Goal: Task Accomplishment & Management: Use online tool/utility

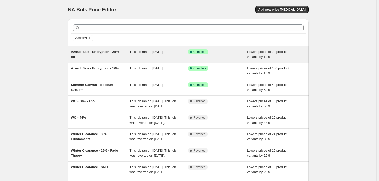
click at [159, 56] on div "This job ran on August 12, 2025." at bounding box center [159, 54] width 59 height 10
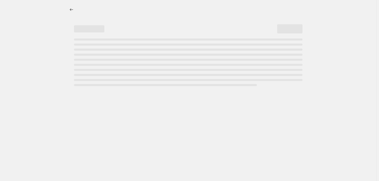
select select "percentage"
select select "collection"
select select "product_status"
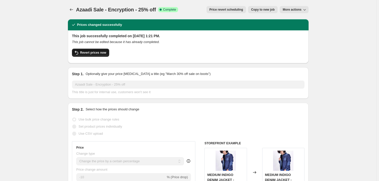
click at [104, 54] on span "Revert prices now" at bounding box center [93, 53] width 26 height 4
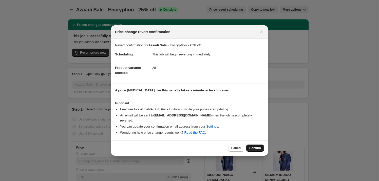
click at [261, 146] on button "Confirm" at bounding box center [256, 148] width 18 height 7
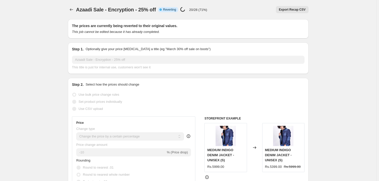
select select "percentage"
select select "collection"
select select "product_status"
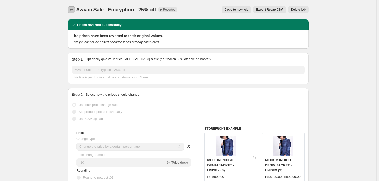
click at [74, 10] on icon "Price change jobs" at bounding box center [71, 9] width 5 height 5
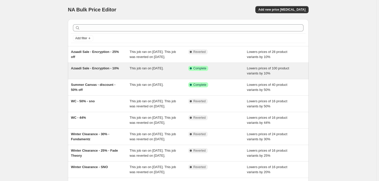
click at [164, 70] on span "This job ran on August 12, 2025." at bounding box center [147, 68] width 34 height 4
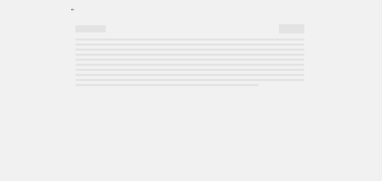
select select "percentage"
select select "collection"
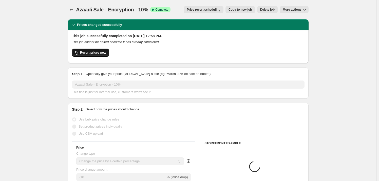
click at [91, 53] on span "Revert prices now" at bounding box center [93, 53] width 26 height 4
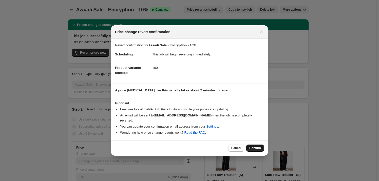
click at [261, 146] on span "Confirm" at bounding box center [256, 148] width 12 height 4
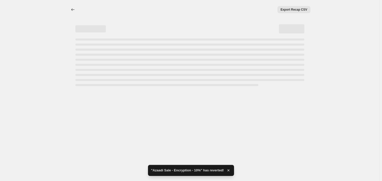
select select "percentage"
select select "collection"
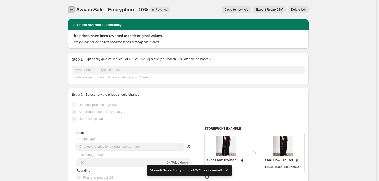
click at [71, 10] on icon "Price change jobs" at bounding box center [71, 9] width 3 height 3
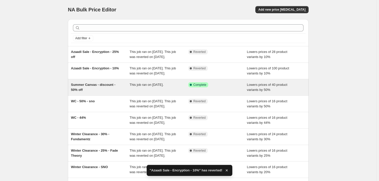
click at [128, 93] on div "Summer Canvas - discount - 50% off" at bounding box center [100, 87] width 59 height 10
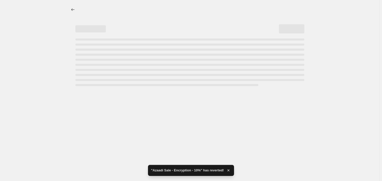
select select "percentage"
select select "collection"
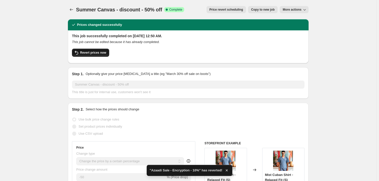
click at [94, 54] on span "Revert prices now" at bounding box center [93, 53] width 26 height 4
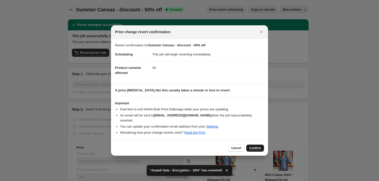
click at [255, 147] on span "Confirm" at bounding box center [256, 148] width 12 height 4
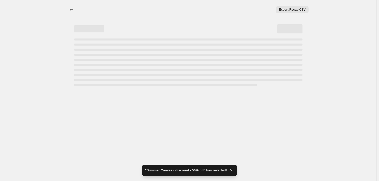
select select "percentage"
select select "collection"
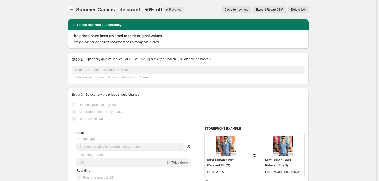
click at [73, 12] on icon "Price change jobs" at bounding box center [71, 9] width 5 height 5
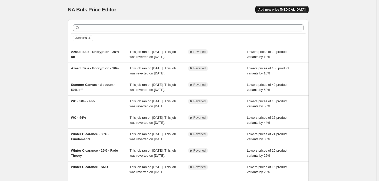
click at [284, 10] on span "Add new price [MEDICAL_DATA]" at bounding box center [282, 10] width 47 height 4
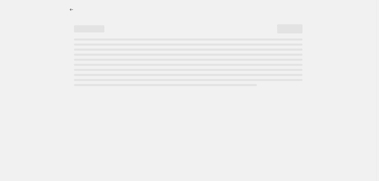
select select "percentage"
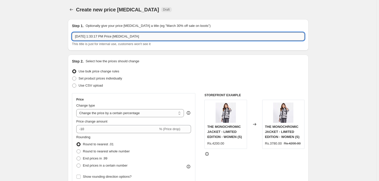
click at [150, 38] on input "Oct 11, 2025, 1:33:17 PM Price change job" at bounding box center [188, 36] width 233 height 8
type input "30% - Encryption - Summer Clearance Sale"
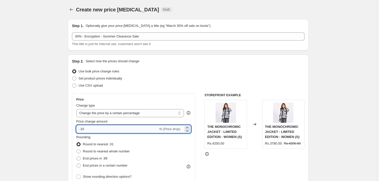
click at [102, 130] on input "-10" at bounding box center [117, 129] width 82 height 8
type input "-30"
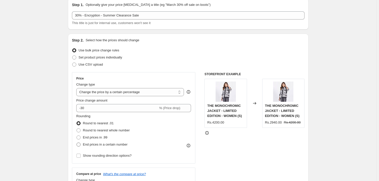
scroll to position [30, 0]
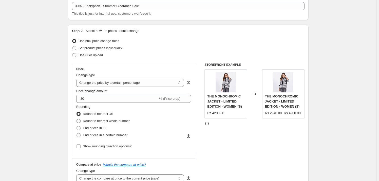
click at [117, 121] on span "Round to nearest whole number" at bounding box center [106, 121] width 47 height 4
click at [77, 119] on input "Round to nearest whole number" at bounding box center [77, 119] width 0 height 0
radio input "true"
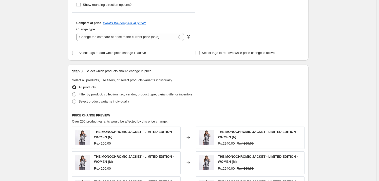
scroll to position [184, 0]
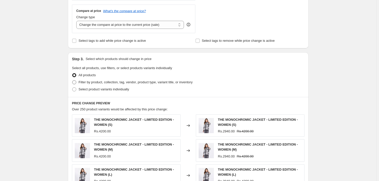
click at [135, 80] on span "Filter by product, collection, tag, vendor, product type, variant title, or inv…" at bounding box center [136, 82] width 114 height 4
click at [73, 80] on input "Filter by product, collection, tag, vendor, product type, variant title, or inv…" at bounding box center [72, 80] width 0 height 0
radio input "true"
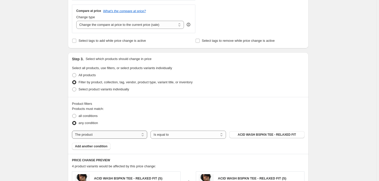
click at [123, 135] on select "The product The product's collection The product's tag The product's vendor The…" at bounding box center [109, 135] width 75 height 8
select select "collection"
click at [256, 136] on span "11.11 Sale - Upto 50% OFF" at bounding box center [267, 135] width 38 height 4
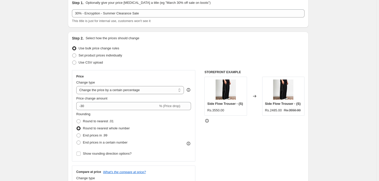
scroll to position [13, 0]
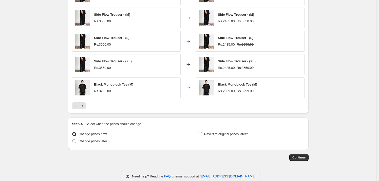
scroll to position [382, 0]
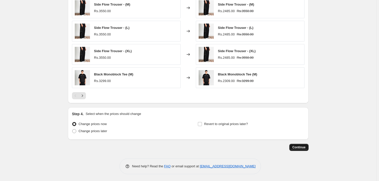
click at [309, 146] on button "Continue" at bounding box center [299, 147] width 19 height 7
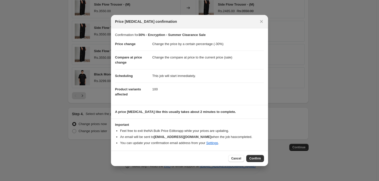
click at [253, 159] on span "Confirm" at bounding box center [256, 159] width 12 height 4
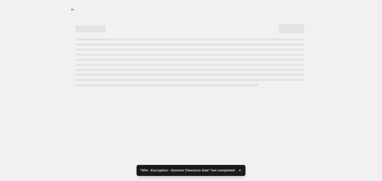
select select "percentage"
select select "collection"
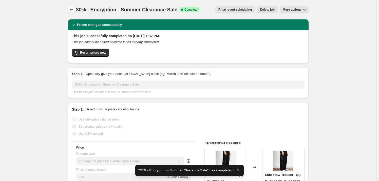
click at [74, 9] on icon "Price change jobs" at bounding box center [71, 9] width 5 height 5
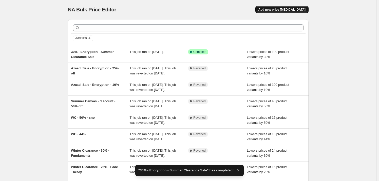
click at [305, 11] on span "Add new price [MEDICAL_DATA]" at bounding box center [282, 10] width 47 height 4
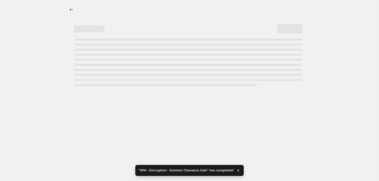
select select "percentage"
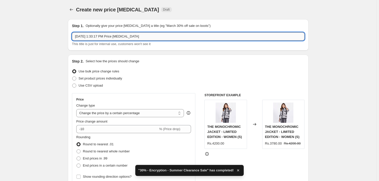
click at [147, 38] on input "Oct 11, 2025, 1:33:17 PM Price change job" at bounding box center [188, 36] width 233 height 8
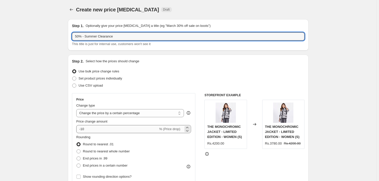
type input "50% - Summer Clearance"
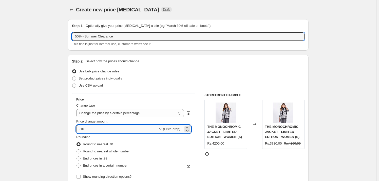
click at [128, 132] on input "-10" at bounding box center [117, 129] width 82 height 8
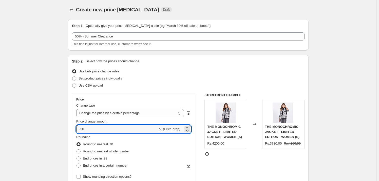
type input "-50"
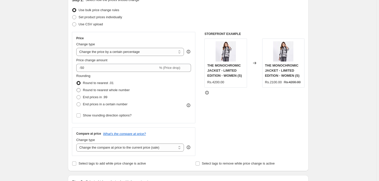
click at [108, 91] on span "Round to nearest whole number" at bounding box center [106, 90] width 47 height 4
click at [77, 89] on input "Round to nearest whole number" at bounding box center [77, 88] width 0 height 0
radio input "true"
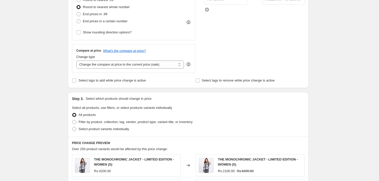
scroll to position [154, 0]
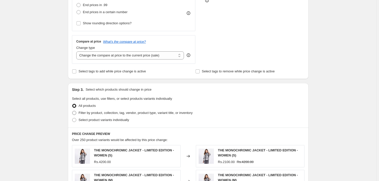
click at [129, 112] on span "Filter by product, collection, tag, vendor, product type, variant title, or inv…" at bounding box center [136, 113] width 114 height 4
click at [73, 111] on input "Filter by product, collection, tag, vendor, product type, variant title, or inv…" at bounding box center [72, 111] width 0 height 0
radio input "true"
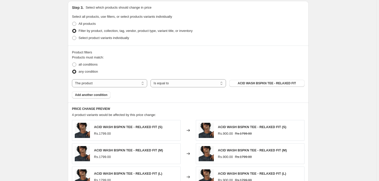
scroll to position [246, 0]
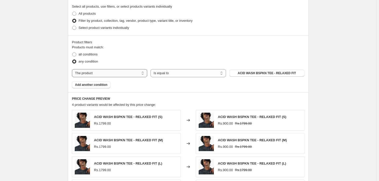
click at [141, 75] on select "The product The product's collection The product's tag The product's vendor The…" at bounding box center [109, 73] width 75 height 8
select select "collection"
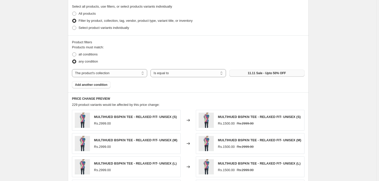
click at [265, 74] on span "11.11 Sale - Upto 50% OFF" at bounding box center [267, 73] width 38 height 4
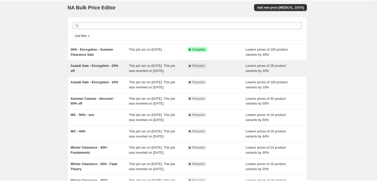
scroll to position [2, 0]
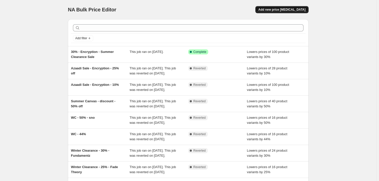
click at [287, 11] on span "Add new price [MEDICAL_DATA]" at bounding box center [282, 10] width 47 height 4
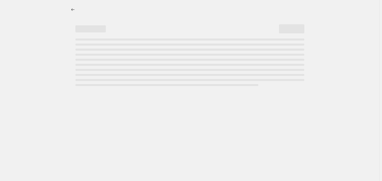
select select "percentage"
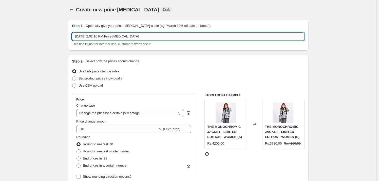
click at [157, 38] on input "[DATE] 2:02:10 PM Price [MEDICAL_DATA]" at bounding box center [188, 36] width 233 height 8
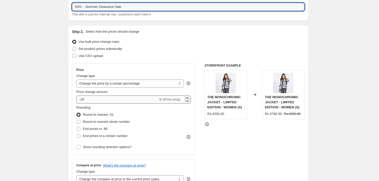
scroll to position [61, 0]
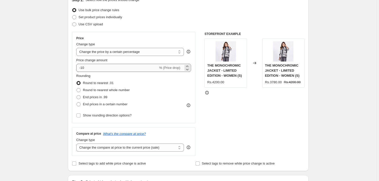
type input "50% - Summer Clearance Sale"
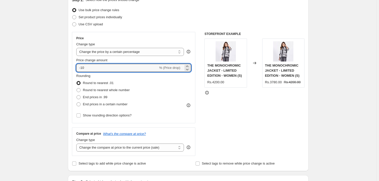
drag, startPoint x: 88, startPoint y: 69, endPoint x: 72, endPoint y: 65, distance: 15.7
click at [72, 65] on div "Step 2. Select how the prices should change Use bulk price change rules Set pro…" at bounding box center [188, 82] width 241 height 178
type input "-50"
drag, startPoint x: 43, startPoint y: 80, endPoint x: 51, endPoint y: 80, distance: 8.4
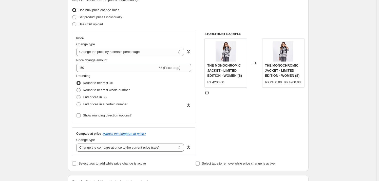
click at [101, 89] on span "Round to nearest whole number" at bounding box center [106, 90] width 47 height 4
click at [77, 89] on input "Round to nearest whole number" at bounding box center [77, 88] width 0 height 0
radio input "true"
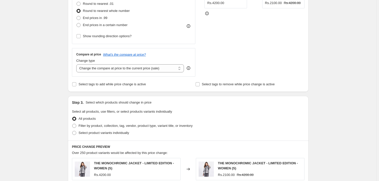
scroll to position [184, 0]
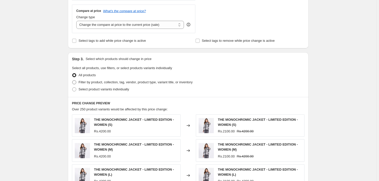
click at [145, 82] on span "Filter by product, collection, tag, vendor, product type, variant title, or inv…" at bounding box center [136, 82] width 114 height 4
click at [73, 81] on input "Filter by product, collection, tag, vendor, product type, variant title, or inv…" at bounding box center [72, 80] width 0 height 0
radio input "true"
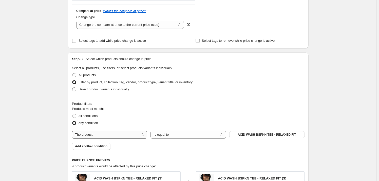
click at [142, 134] on select "The product The product's collection The product's tag The product's vendor The…" at bounding box center [109, 135] width 75 height 8
select select "collection"
click at [253, 134] on span "11.11 Sale - Upto 50% OFF" at bounding box center [267, 135] width 38 height 4
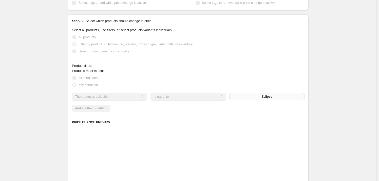
scroll to position [246, 0]
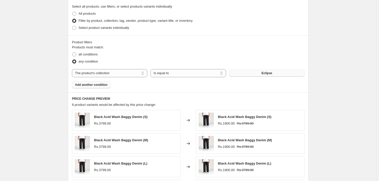
click at [99, 85] on span "Add another condition" at bounding box center [91, 85] width 32 height 4
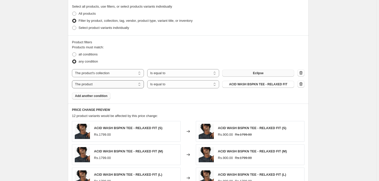
click at [129, 82] on select "The product The product's collection The product's tag The product's vendor The…" at bounding box center [108, 84] width 72 height 8
select select "collection"
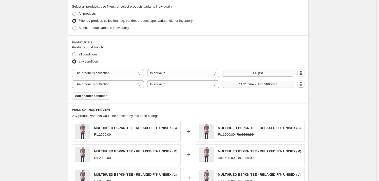
click at [270, 85] on span "11.11 Sale - Upto 50% OFF" at bounding box center [258, 84] width 38 height 4
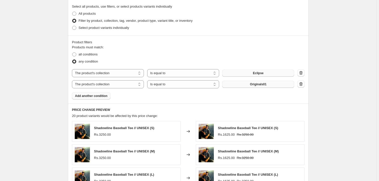
click at [108, 94] on span "Add another condition" at bounding box center [91, 96] width 32 height 4
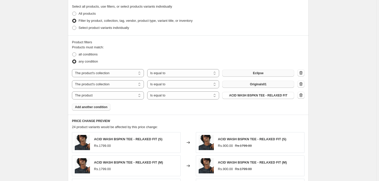
click at [104, 89] on div "The product The product's collection The product's tag The product's vendor The…" at bounding box center [188, 84] width 233 height 30
click at [105, 93] on select "The product The product's collection The product's tag The product's vendor The…" at bounding box center [108, 96] width 72 height 8
select select "collection"
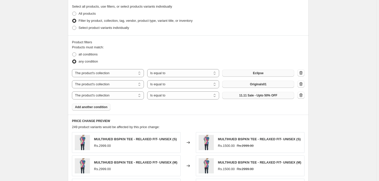
click at [244, 96] on span "11.11 Sale - Upto 50% OFF" at bounding box center [258, 96] width 38 height 4
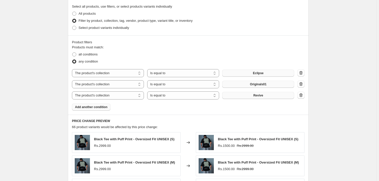
click at [103, 108] on span "Add another condition" at bounding box center [91, 107] width 32 height 4
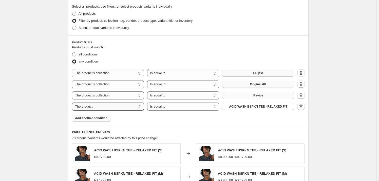
click at [129, 106] on select "The product The product's collection The product's tag The product's vendor The…" at bounding box center [108, 107] width 72 height 8
select select "collection"
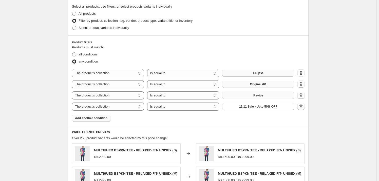
click at [264, 107] on span "11.11 Sale - Upto 50% OFF" at bounding box center [258, 107] width 38 height 4
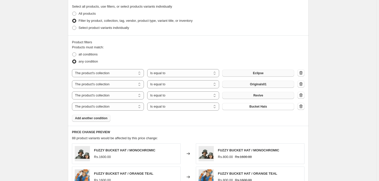
click at [101, 118] on span "Add another condition" at bounding box center [91, 118] width 32 height 4
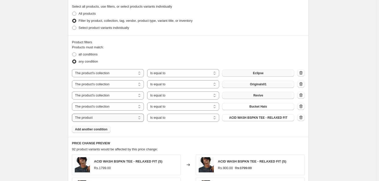
click at [129, 118] on select "The product The product's collection The product's tag The product's vendor The…" at bounding box center [108, 118] width 72 height 8
select select "collection"
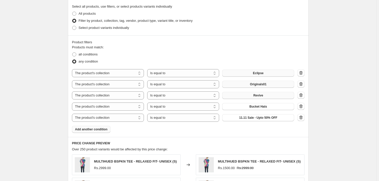
click at [260, 119] on span "11.11 Sale - Upto 50% OFF" at bounding box center [258, 118] width 38 height 4
click at [302, 118] on icon "button" at bounding box center [302, 118] width 1 height 2
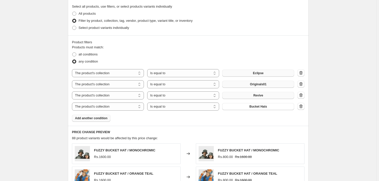
click at [331, 122] on div "Create new price [MEDICAL_DATA]. This page is ready Create new price [MEDICAL_D…" at bounding box center [188, 53] width 377 height 598
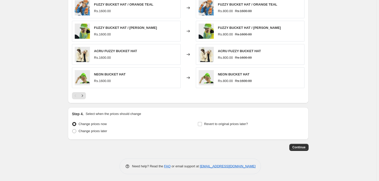
scroll to position [200, 0]
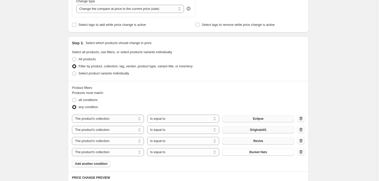
click at [108, 161] on button "Add another condition" at bounding box center [91, 164] width 39 height 7
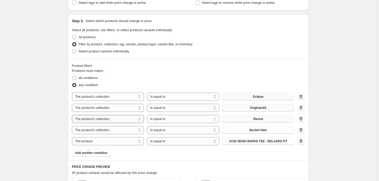
scroll to position [231, 0]
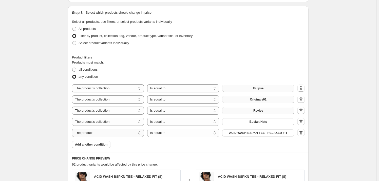
click at [106, 134] on select "The product The product's collection The product's tag The product's vendor The…" at bounding box center [108, 133] width 72 height 8
select select "collection"
click at [259, 134] on button "11.11 Sale - Upto 50% OFF" at bounding box center [258, 133] width 72 height 7
click at [102, 145] on span "Add another condition" at bounding box center [91, 145] width 32 height 4
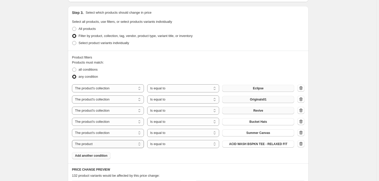
click at [112, 144] on select "The product The product's collection The product's tag The product's vendor The…" at bounding box center [108, 144] width 72 height 8
select select "collection"
click at [270, 144] on span "11.11 Sale - Upto 50% OFF" at bounding box center [258, 144] width 38 height 4
click at [304, 122] on icon "button" at bounding box center [301, 121] width 5 height 5
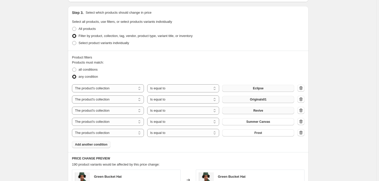
click at [102, 144] on span "Add another condition" at bounding box center [91, 145] width 32 height 4
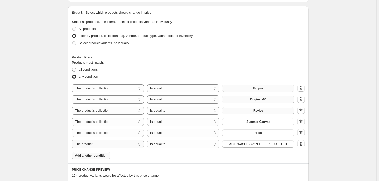
click at [132, 143] on select "The product The product's collection The product's tag The product's vendor The…" at bounding box center [108, 144] width 72 height 8
select select "collection"
click at [272, 147] on button "11.11 Sale - Upto 50% OFF" at bounding box center [258, 144] width 72 height 7
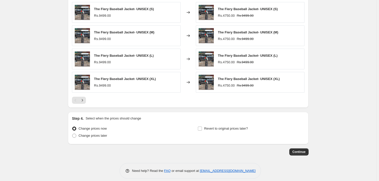
scroll to position [438, 0]
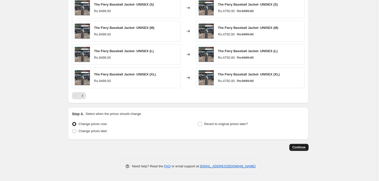
click at [305, 147] on span "Continue" at bounding box center [299, 148] width 13 height 4
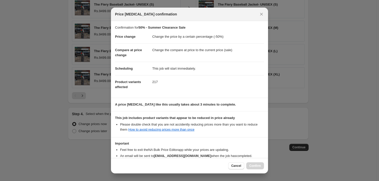
scroll to position [32, 0]
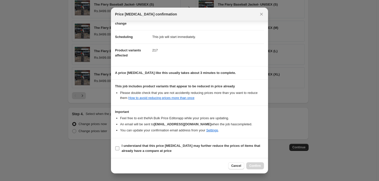
click at [118, 148] on input "I understand that this price [MEDICAL_DATA] may further reduce the prices of it…" at bounding box center [117, 149] width 4 height 4
checkbox input "true"
click at [255, 166] on span "Confirm" at bounding box center [256, 166] width 12 height 4
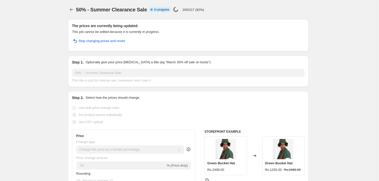
select select "percentage"
select select "collection"
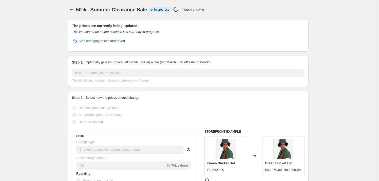
select select "collection"
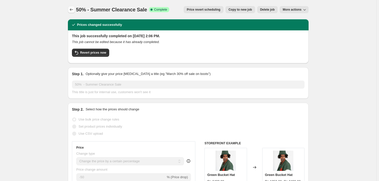
click at [71, 8] on icon "Price change jobs" at bounding box center [71, 9] width 5 height 5
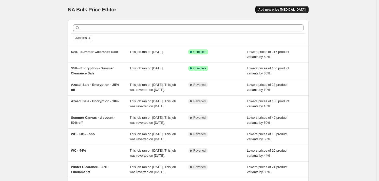
click at [285, 9] on span "Add new price [MEDICAL_DATA]" at bounding box center [282, 10] width 47 height 4
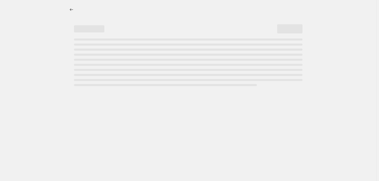
select select "percentage"
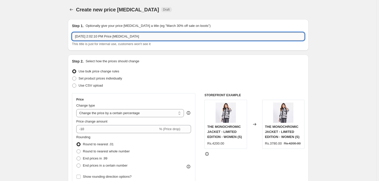
click at [146, 34] on input "[DATE] 2:02:10 PM Price [MEDICAL_DATA]" at bounding box center [188, 36] width 233 height 8
type input "50%"
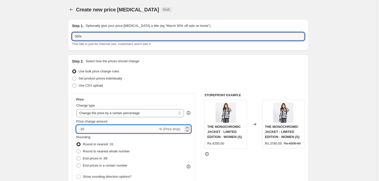
click at [123, 131] on input "-10" at bounding box center [117, 129] width 82 height 8
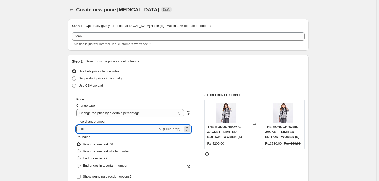
click at [123, 131] on input "-10" at bounding box center [117, 129] width 82 height 8
type input "-50"
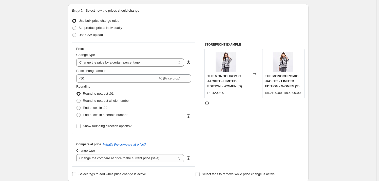
scroll to position [61, 0]
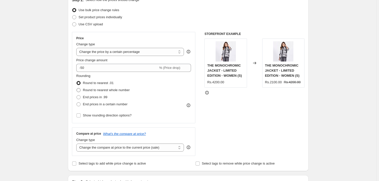
click at [126, 90] on span "Round to nearest whole number" at bounding box center [106, 90] width 47 height 4
click at [77, 89] on input "Round to nearest whole number" at bounding box center [77, 88] width 0 height 0
radio input "true"
click at [69, 103] on div "Step 2. Select how the prices should change Use bulk price change rules Set pro…" at bounding box center [188, 82] width 241 height 178
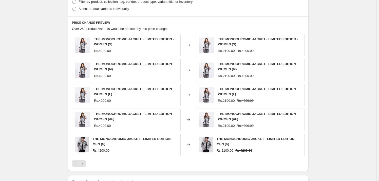
scroll to position [210, 0]
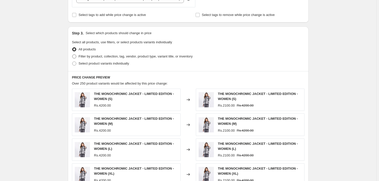
click at [112, 56] on span "Filter by product, collection, tag, vendor, product type, variant title, or inv…" at bounding box center [136, 57] width 114 height 4
click at [73, 55] on input "Filter by product, collection, tag, vendor, product type, variant title, or inv…" at bounding box center [72, 55] width 0 height 0
radio input "true"
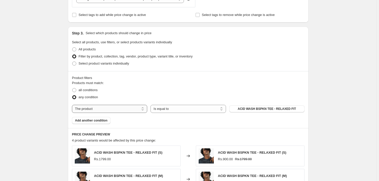
drag, startPoint x: 131, startPoint y: 109, endPoint x: 130, endPoint y: 112, distance: 2.9
click at [131, 109] on select "The product The product's collection The product's tag The product's vendor The…" at bounding box center [109, 109] width 75 height 8
select select "collection"
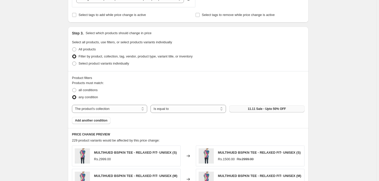
click at [263, 110] on span "11.11 Sale - Upto 50% OFF" at bounding box center [267, 109] width 38 height 4
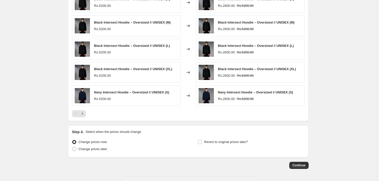
scroll to position [382, 0]
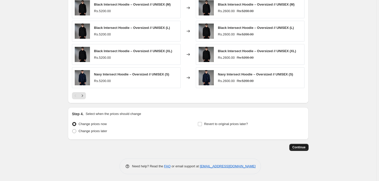
click at [305, 147] on span "Continue" at bounding box center [299, 148] width 13 height 4
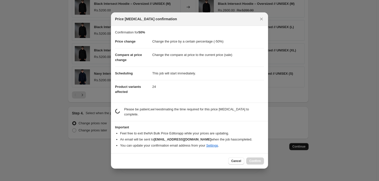
scroll to position [0, 0]
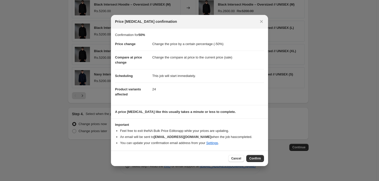
click at [188, 114] on p "A price [MEDICAL_DATA] like this usually takes a minute or less to complete." at bounding box center [189, 112] width 149 height 5
click at [248, 158] on button "Confirm" at bounding box center [256, 158] width 18 height 7
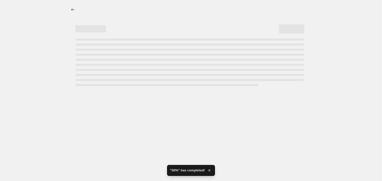
select select "percentage"
select select "collection"
